Goal: Task Accomplishment & Management: Manage account settings

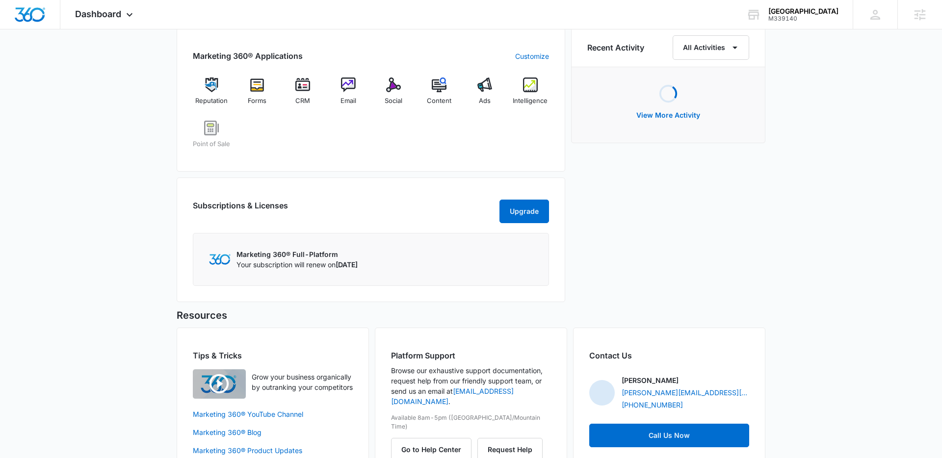
scroll to position [653, 0]
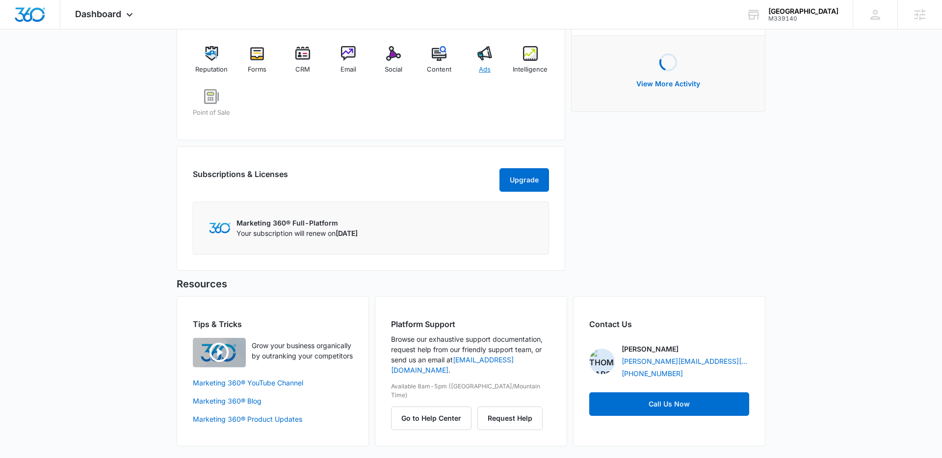
click at [473, 62] on div "Ads" at bounding box center [485, 63] width 38 height 35
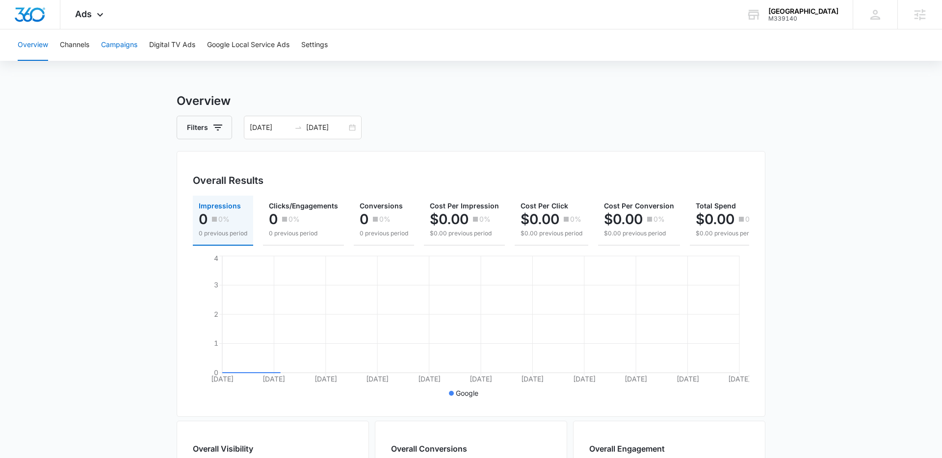
click at [106, 39] on button "Campaigns" at bounding box center [119, 44] width 36 height 31
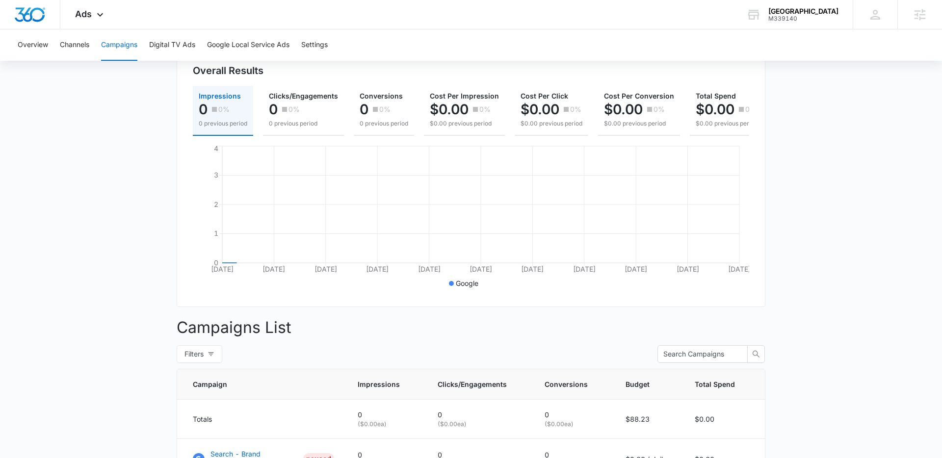
scroll to position [252, 0]
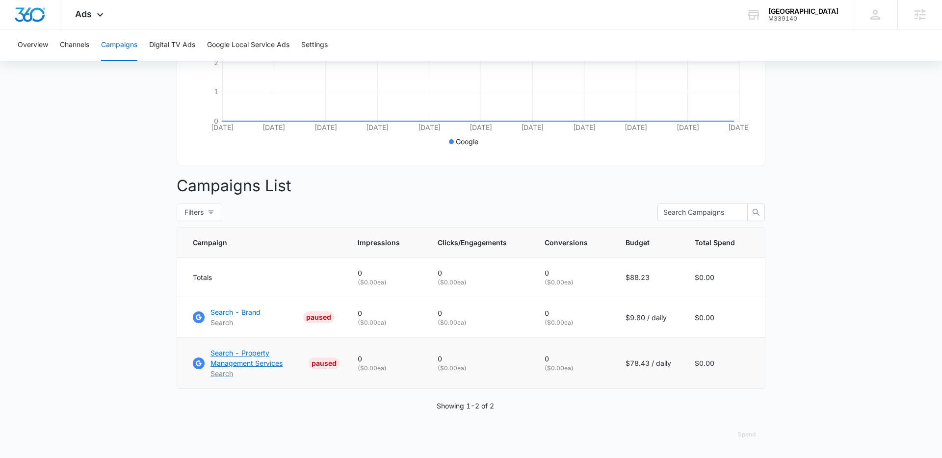
click at [215, 377] on p "Search" at bounding box center [257, 373] width 94 height 10
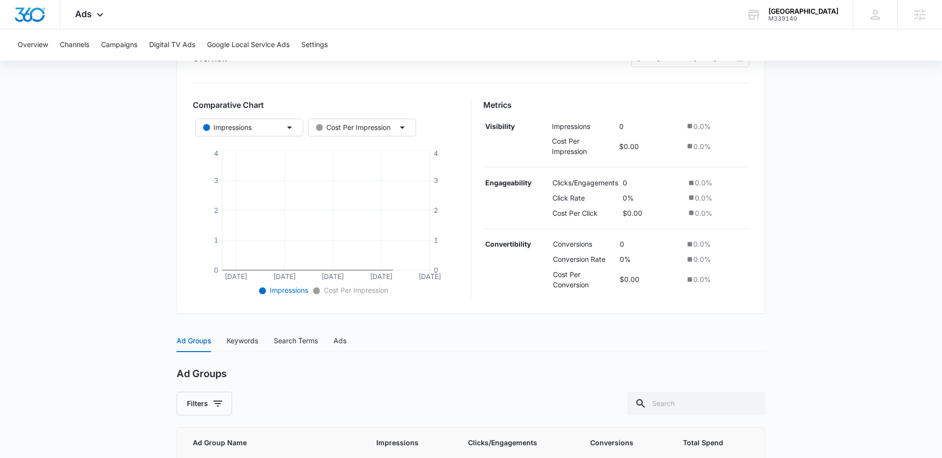
scroll to position [262, 0]
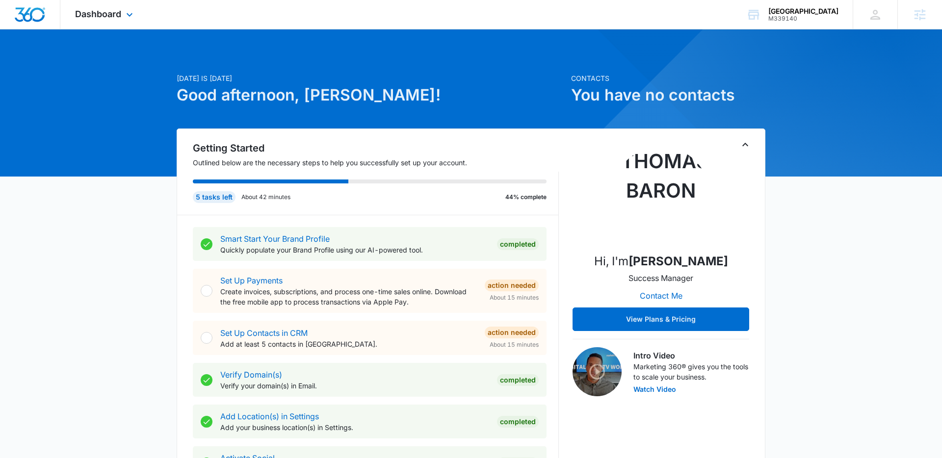
click at [138, 15] on div "Dashboard Apps Reputation Forms CRM Email Social POS Content Ads Intelligence F…" at bounding box center [105, 14] width 90 height 29
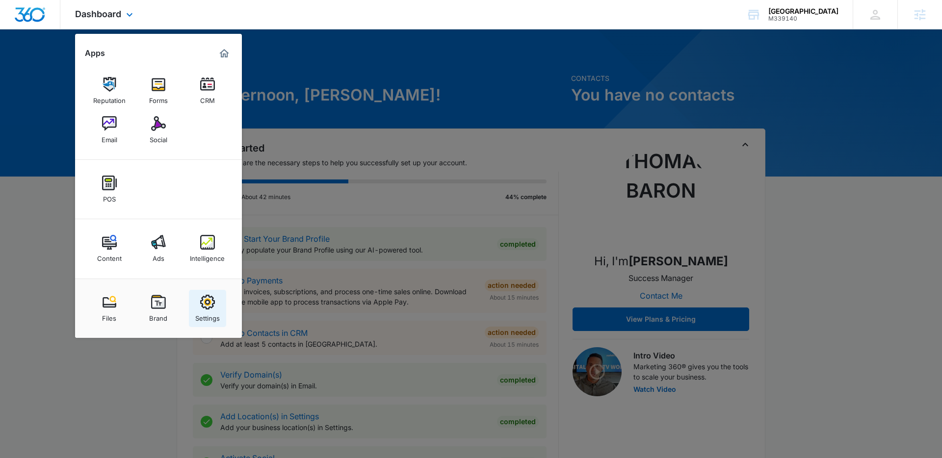
click at [210, 298] on img at bounding box center [207, 302] width 15 height 15
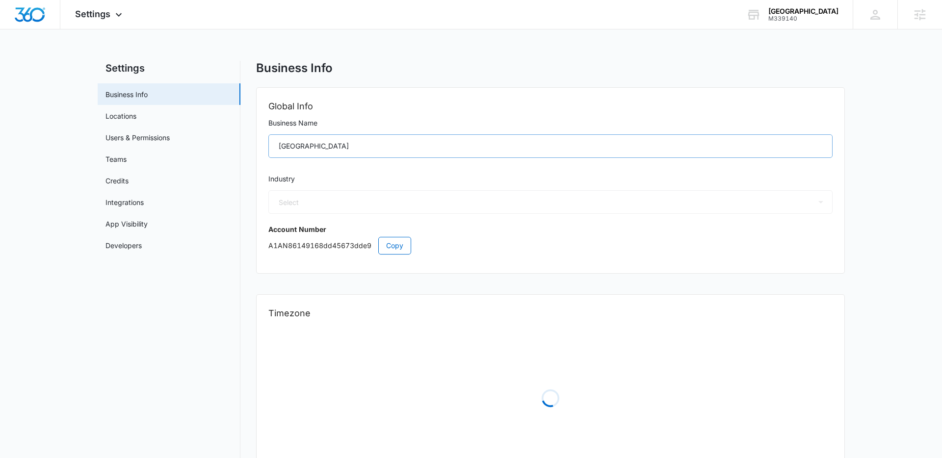
select select "35"
select select "US"
select select "America/[GEOGRAPHIC_DATA]"
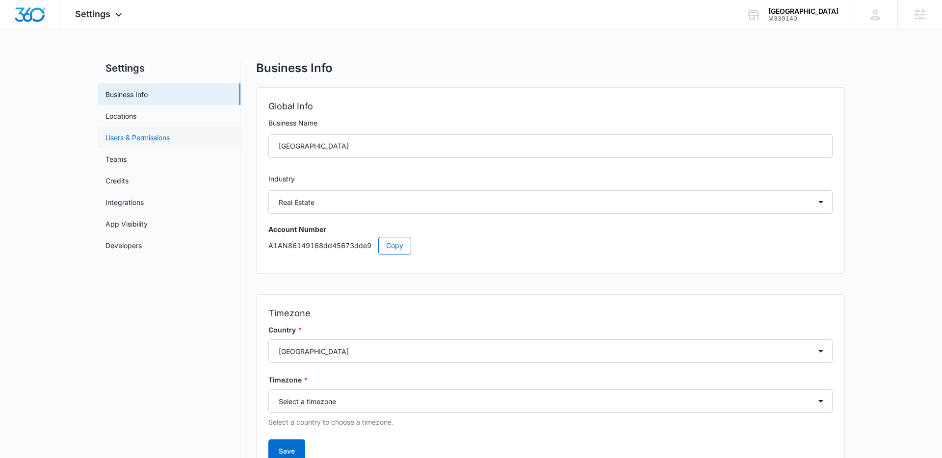
click at [170, 136] on link "Users & Permissions" at bounding box center [137, 137] width 64 height 10
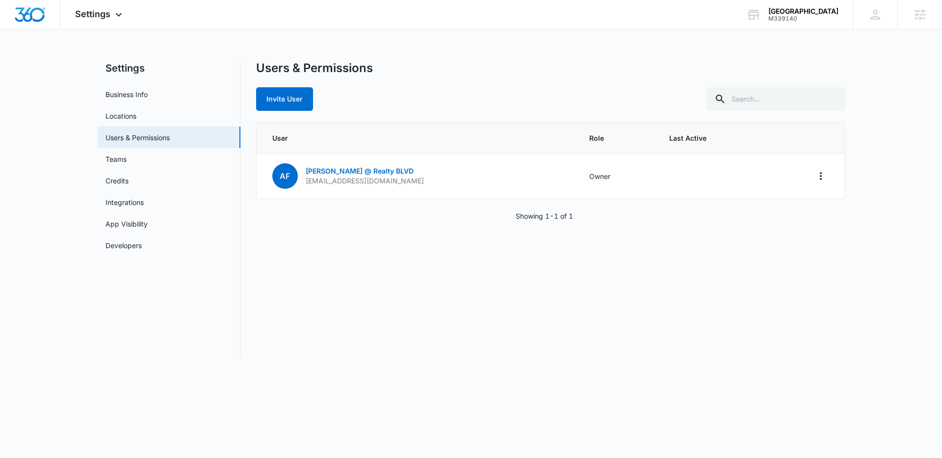
click at [267, 365] on div "Settings Business Info Locations Users & Permissions Teams Credits Integrations…" at bounding box center [471, 215] width 747 height 309
